Goal: Information Seeking & Learning: Understand process/instructions

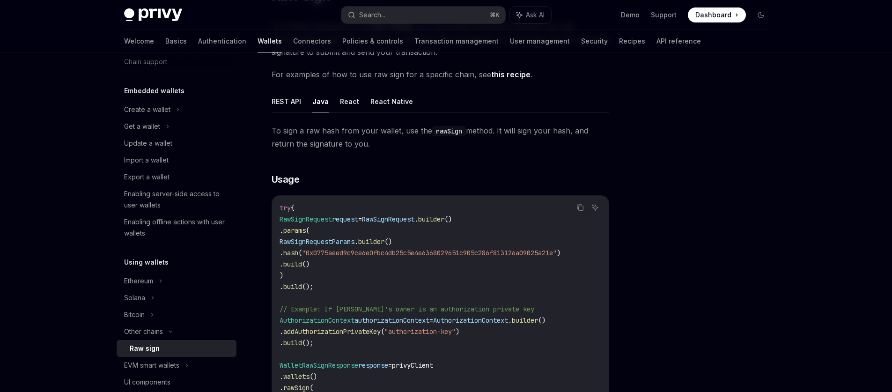
scroll to position [94, 0]
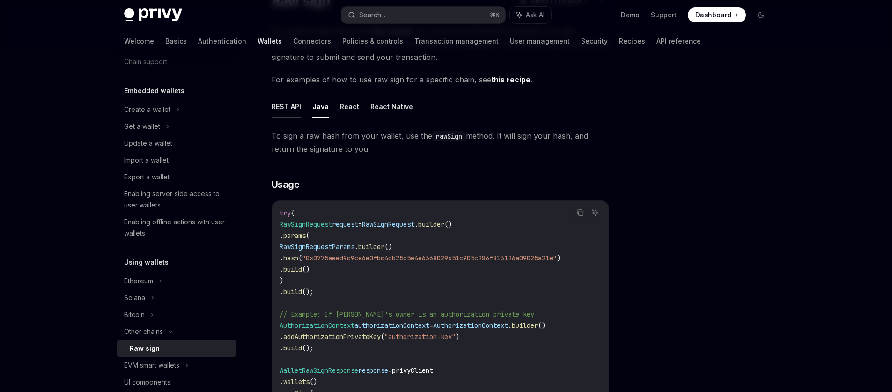
click at [299, 114] on button "REST API" at bounding box center [287, 107] width 30 height 22
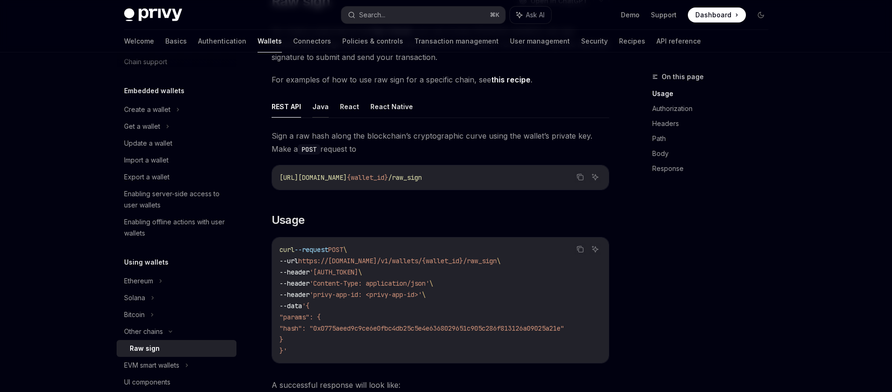
click at [315, 112] on button "Java" at bounding box center [320, 107] width 16 height 22
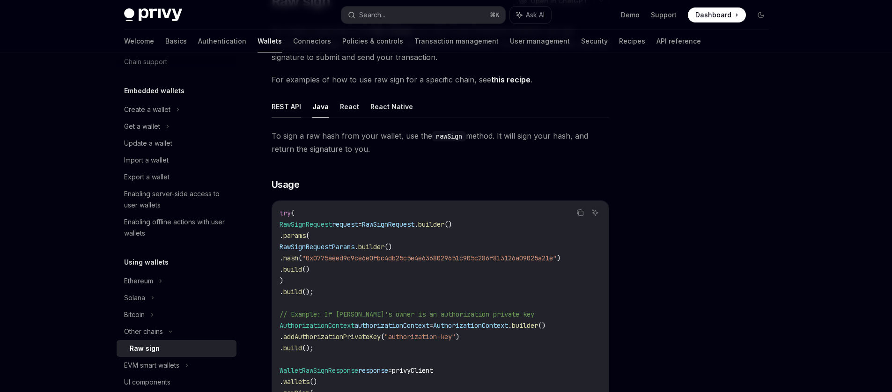
click at [296, 109] on button "REST API" at bounding box center [287, 107] width 30 height 22
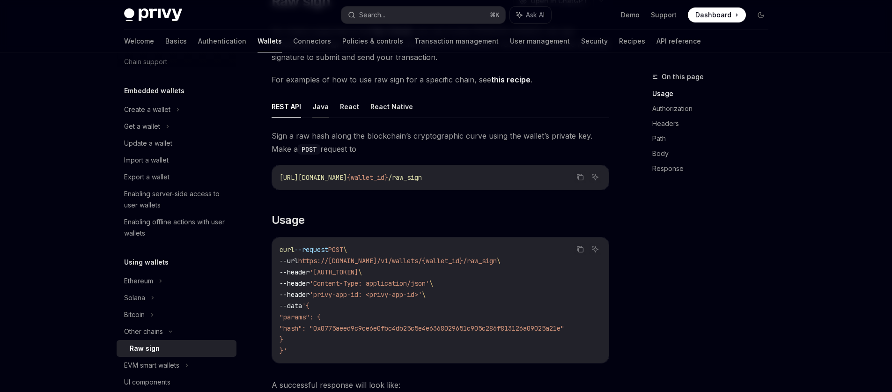
click at [315, 110] on button "Java" at bounding box center [320, 107] width 16 height 22
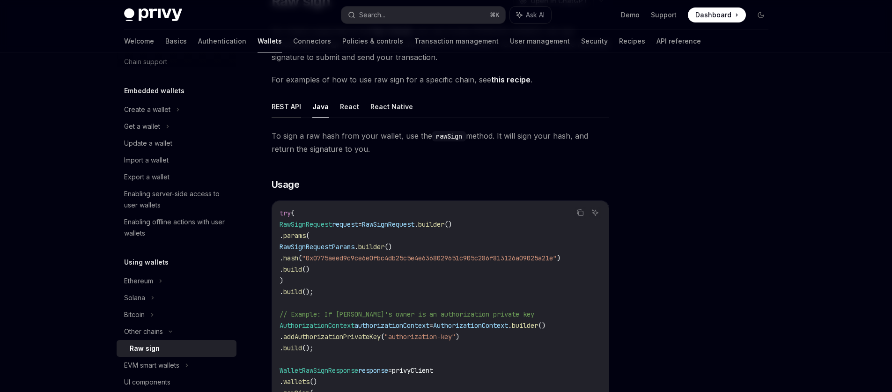
click at [282, 108] on button "REST API" at bounding box center [287, 107] width 30 height 22
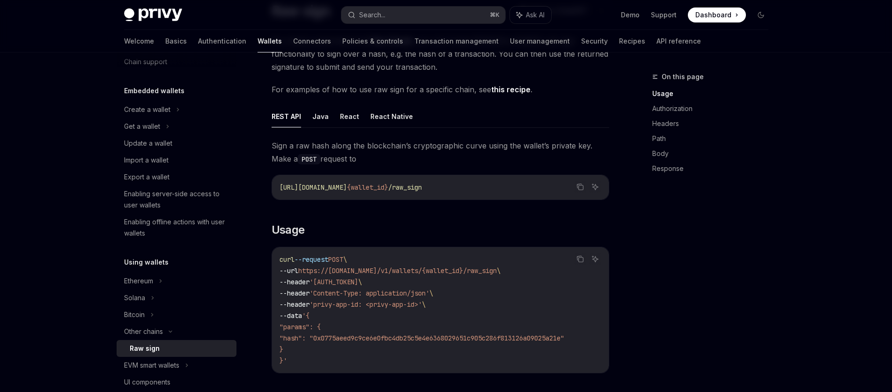
scroll to position [79, 0]
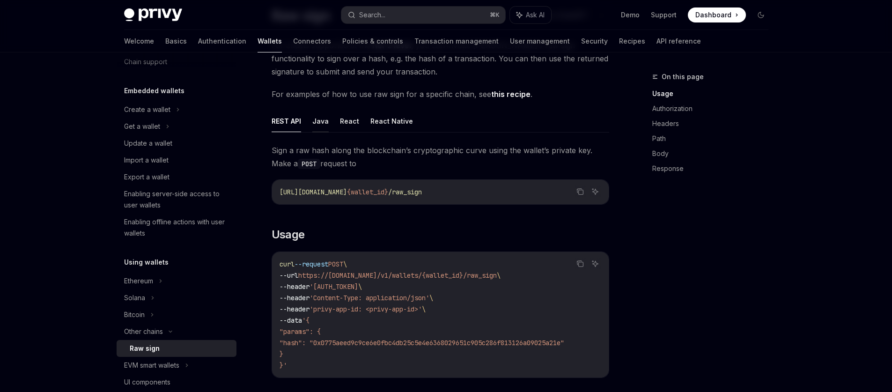
click at [316, 126] on button "Java" at bounding box center [320, 121] width 16 height 22
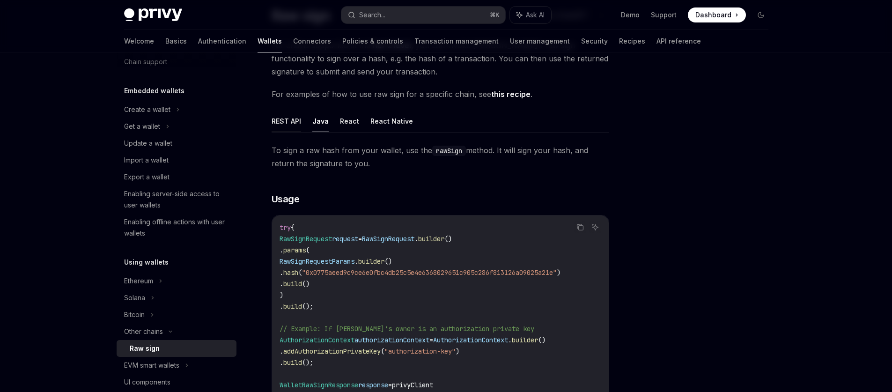
click at [282, 126] on button "REST API" at bounding box center [287, 121] width 30 height 22
type textarea "*"
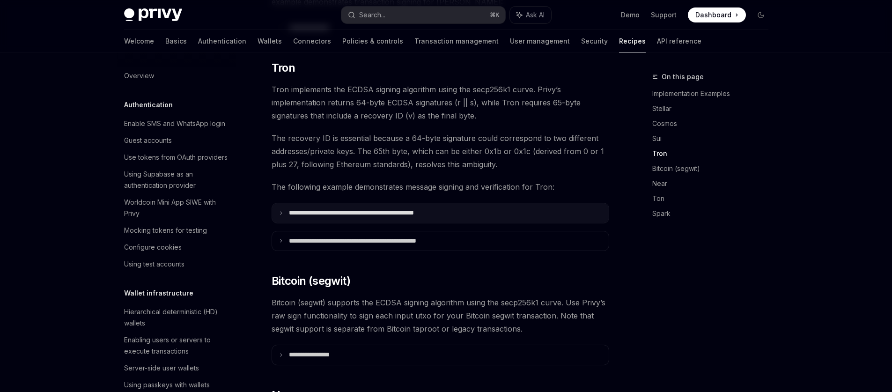
scroll to position [236, 0]
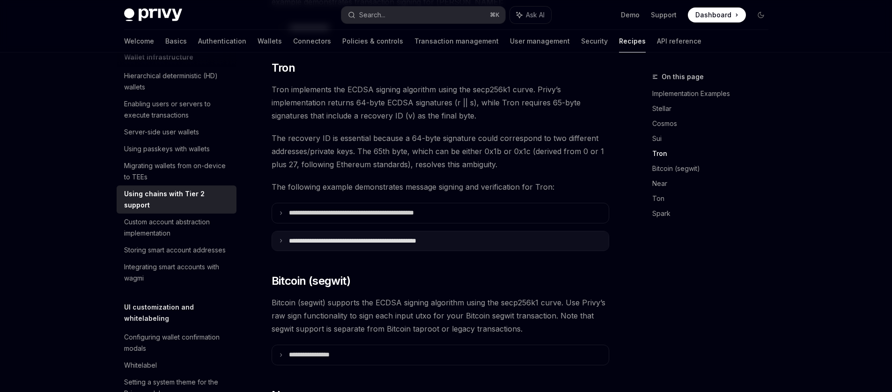
click at [387, 237] on p "**********" at bounding box center [377, 241] width 177 height 8
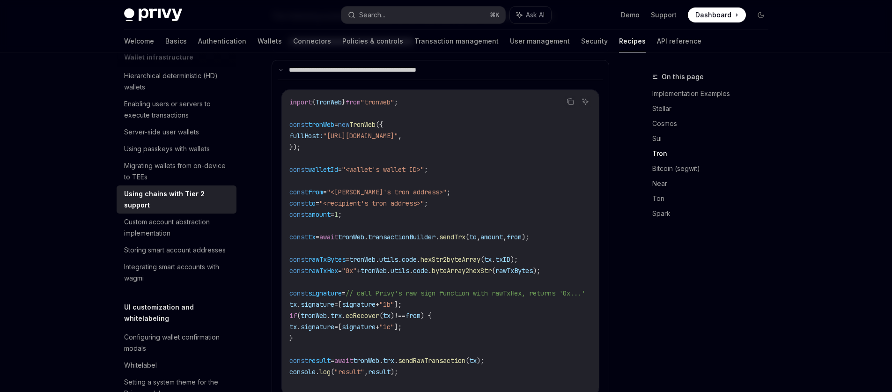
scroll to position [788, 0]
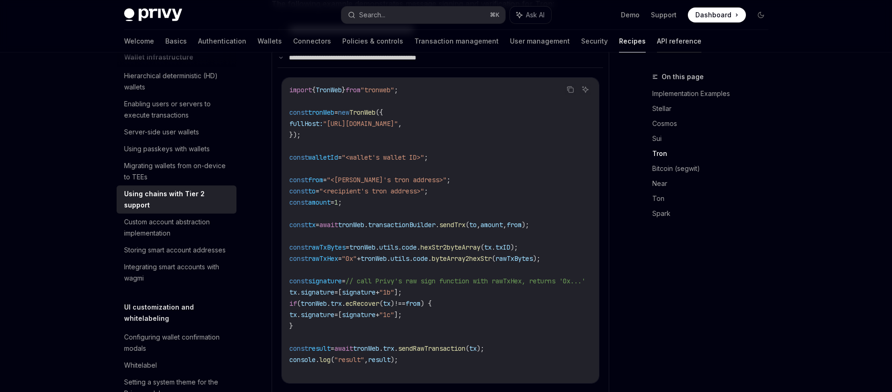
click at [657, 44] on link "API reference" at bounding box center [679, 41] width 44 height 22
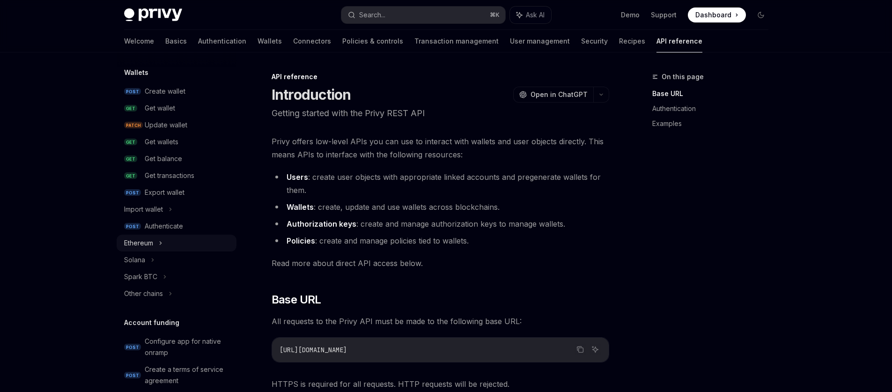
scroll to position [89, 0]
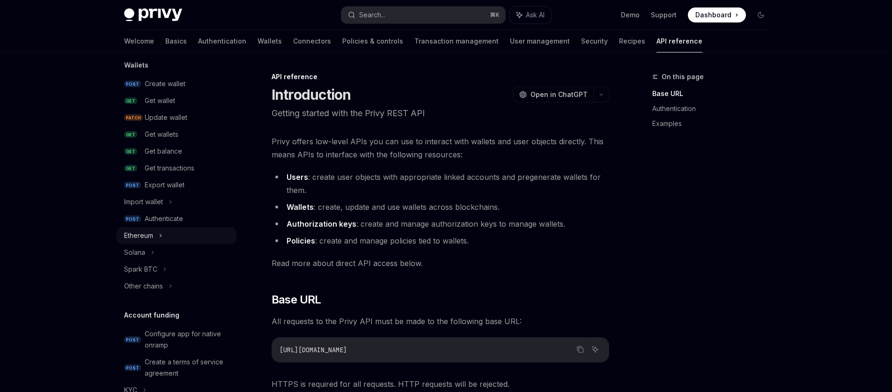
click at [162, 238] on icon at bounding box center [161, 235] width 4 height 11
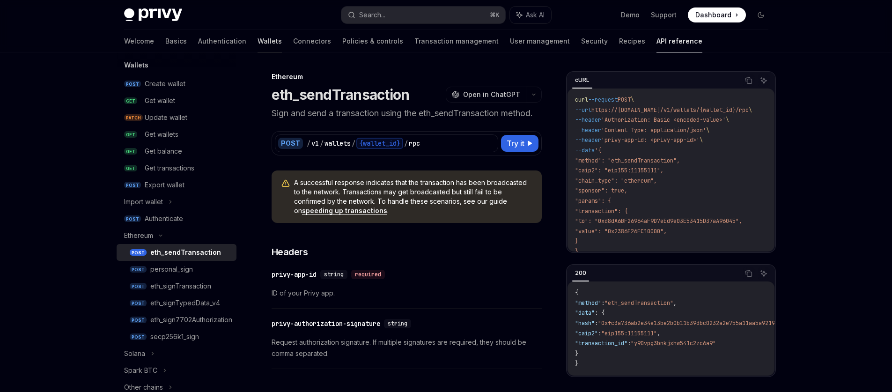
click at [258, 41] on link "Wallets" at bounding box center [270, 41] width 24 height 22
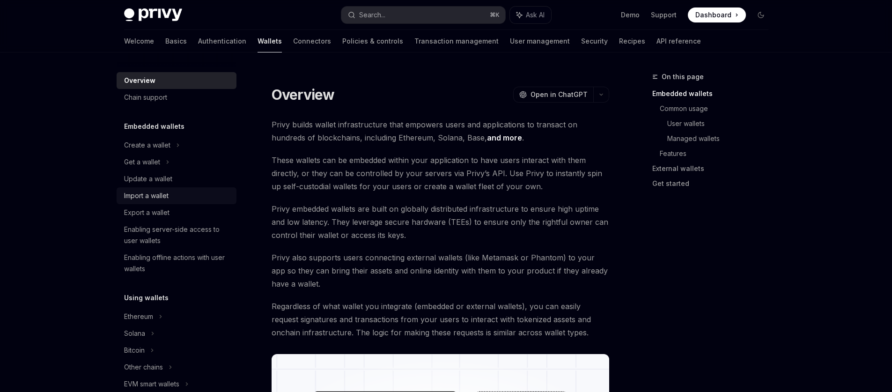
scroll to position [12, 0]
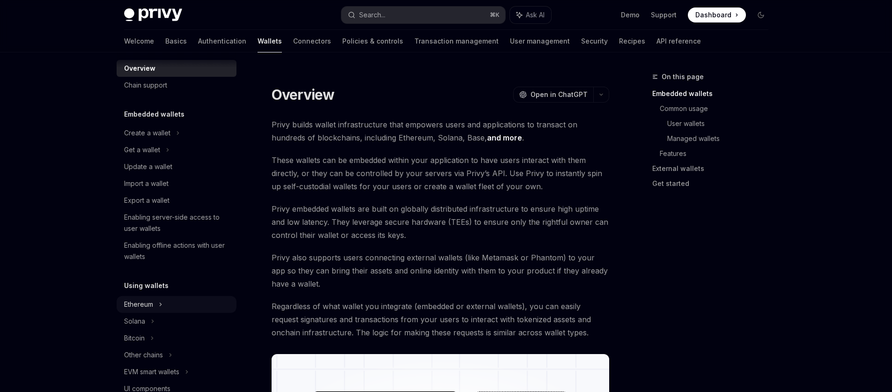
click at [156, 141] on div "Ethereum" at bounding box center [177, 133] width 120 height 17
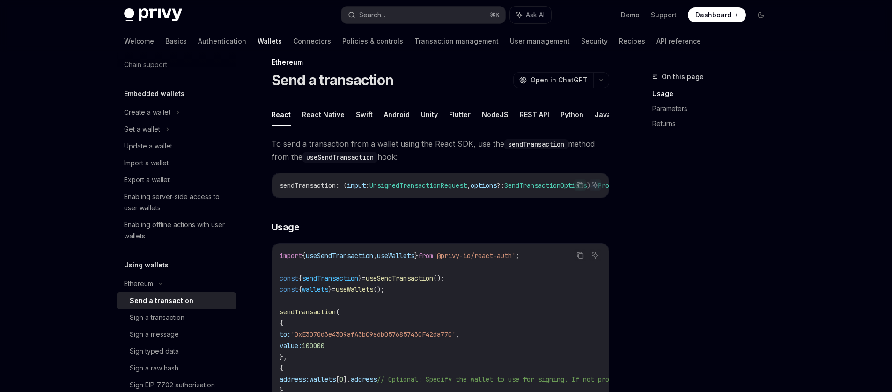
scroll to position [15, 0]
click at [561, 114] on button "Python" at bounding box center [572, 114] width 23 height 22
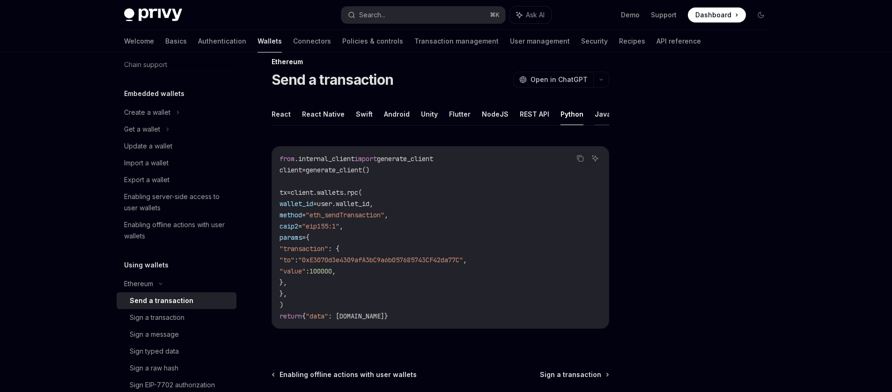
click at [596, 119] on button "Java" at bounding box center [603, 114] width 16 height 22
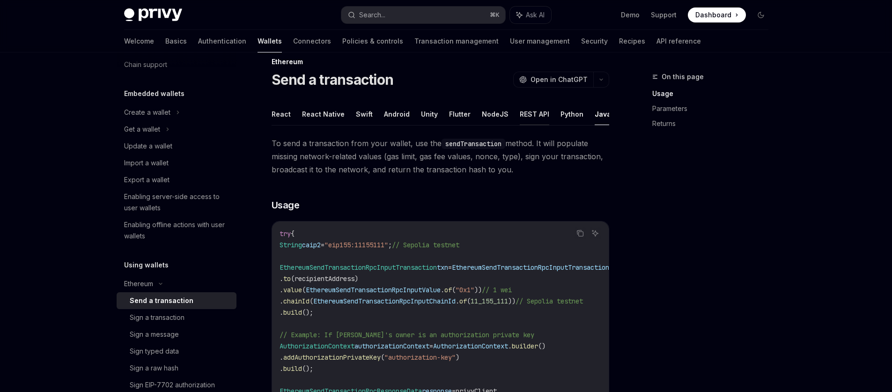
click at [537, 116] on button "REST API" at bounding box center [535, 114] width 30 height 22
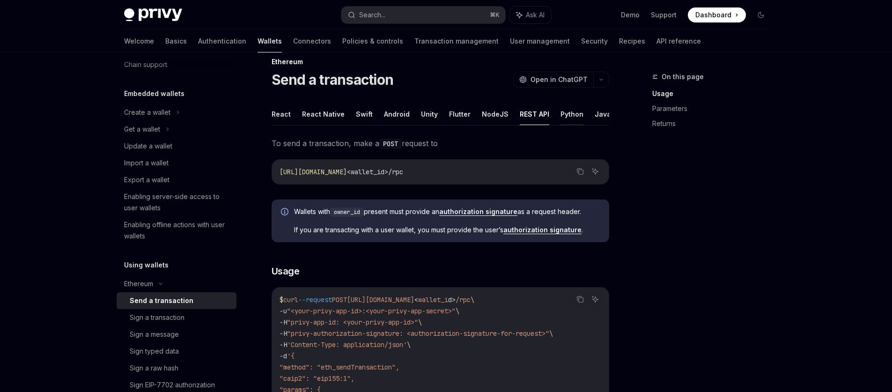
click at [561, 116] on button "Python" at bounding box center [572, 114] width 23 height 22
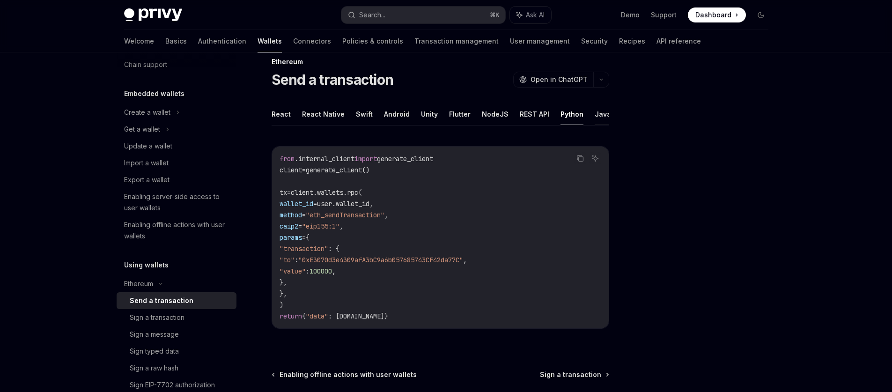
click at [595, 117] on button "Java" at bounding box center [603, 114] width 16 height 22
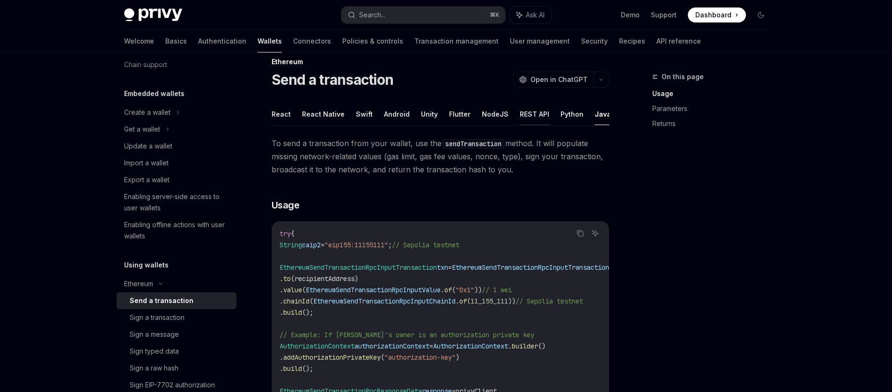
click at [533, 117] on button "REST API" at bounding box center [535, 114] width 30 height 22
type textarea "*"
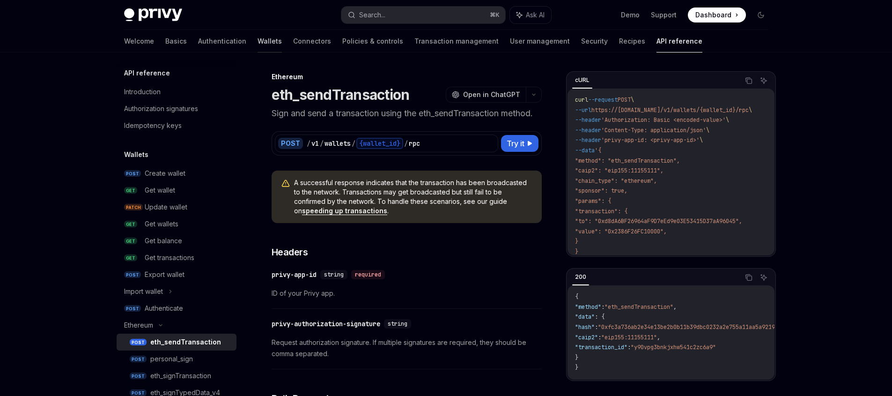
click at [258, 41] on link "Wallets" at bounding box center [270, 41] width 24 height 22
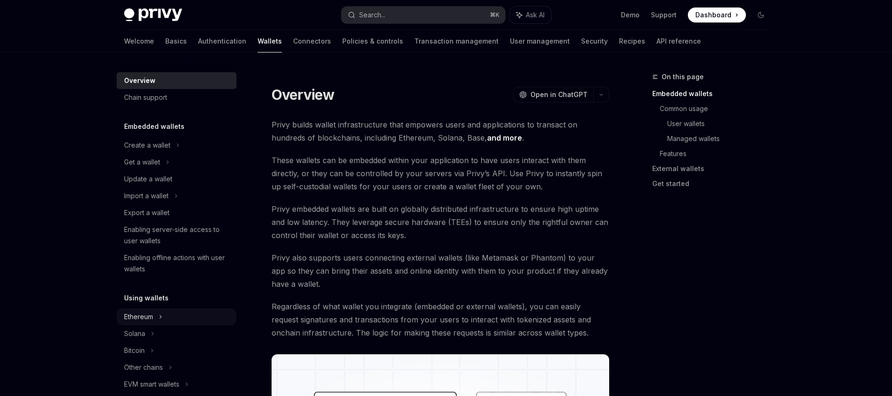
click at [141, 151] on div "Ethereum" at bounding box center [147, 145] width 46 height 11
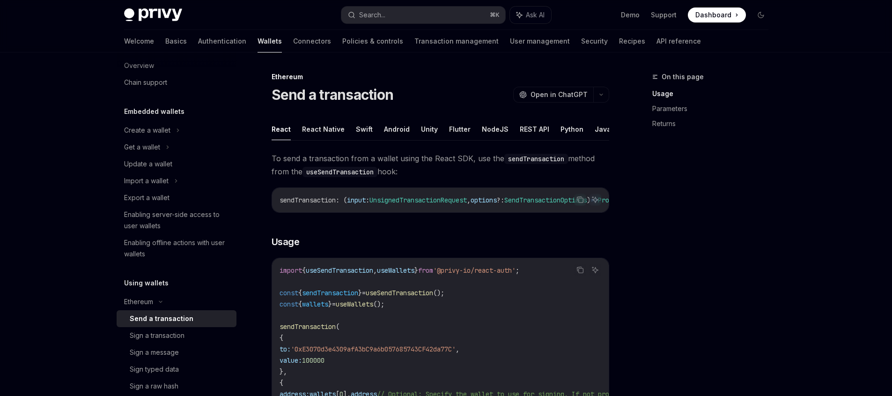
scroll to position [2, 0]
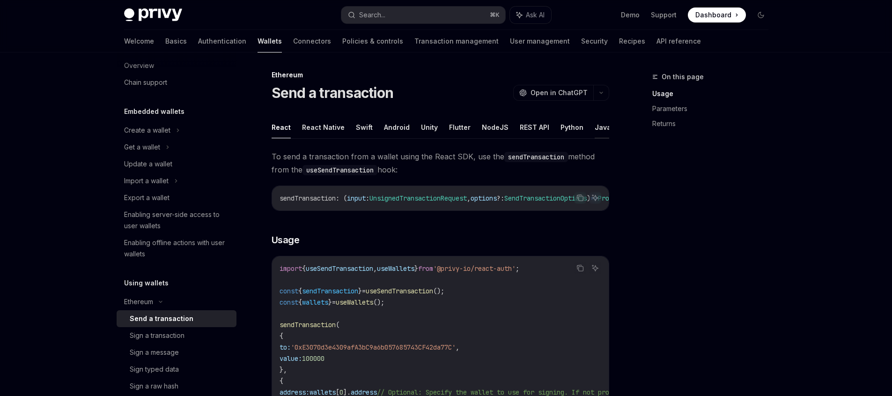
click at [595, 120] on button "Java" at bounding box center [603, 127] width 16 height 22
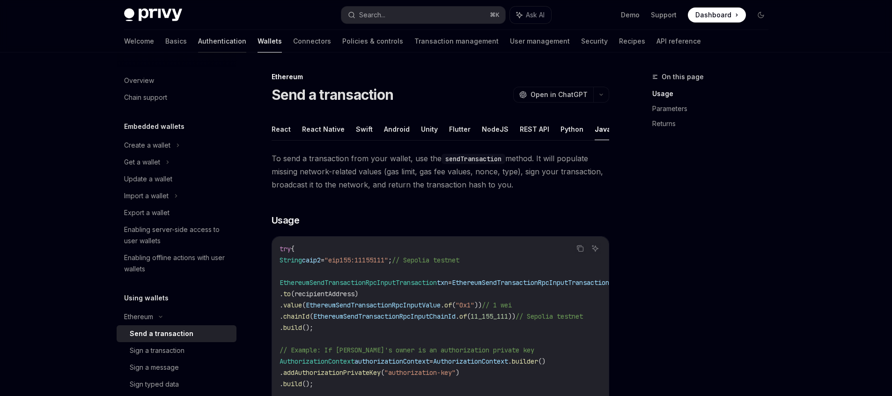
click at [198, 41] on link "Authentication" at bounding box center [222, 41] width 48 height 22
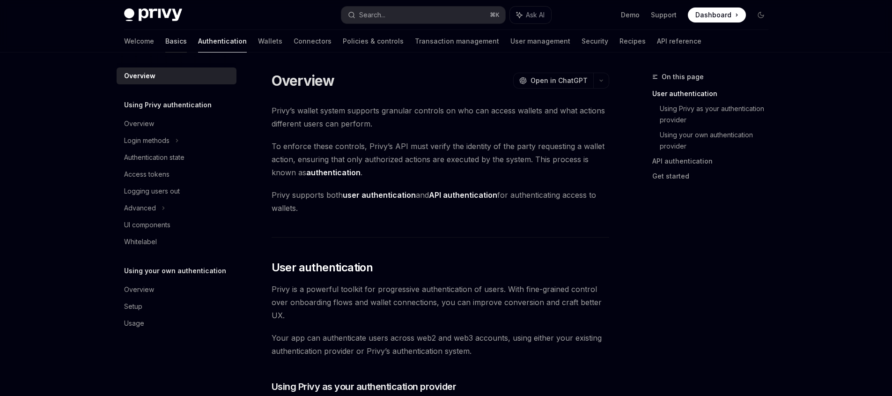
click at [165, 43] on link "Basics" at bounding box center [176, 41] width 22 height 22
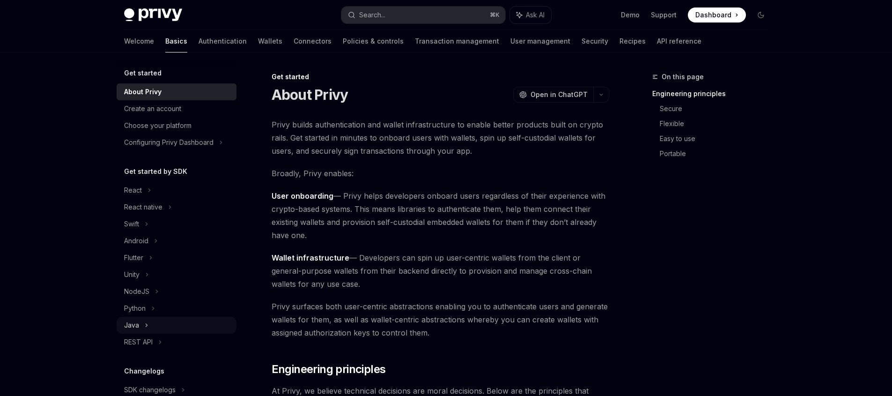
click at [162, 325] on div "Java" at bounding box center [177, 325] width 120 height 17
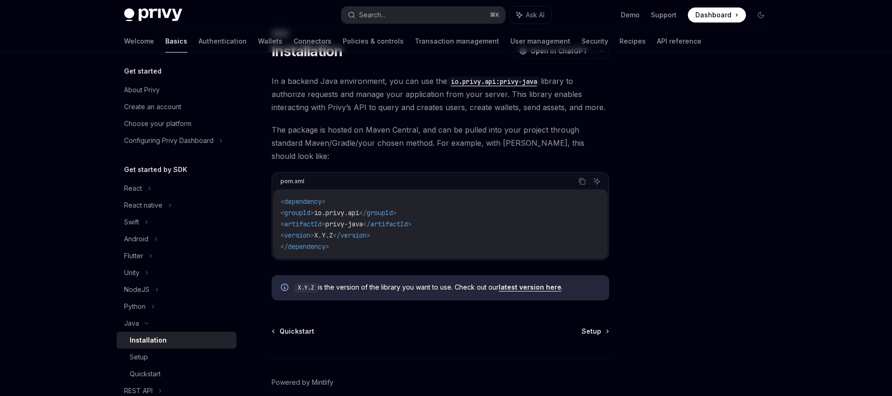
scroll to position [74, 0]
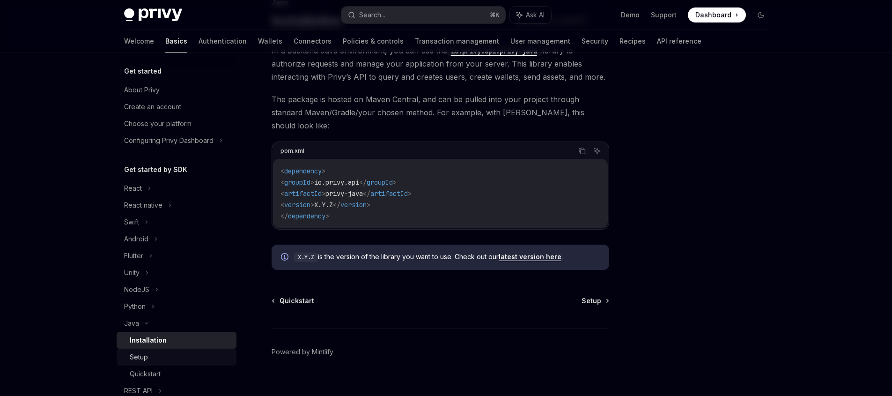
click at [178, 355] on div "Setup" at bounding box center [180, 356] width 101 height 11
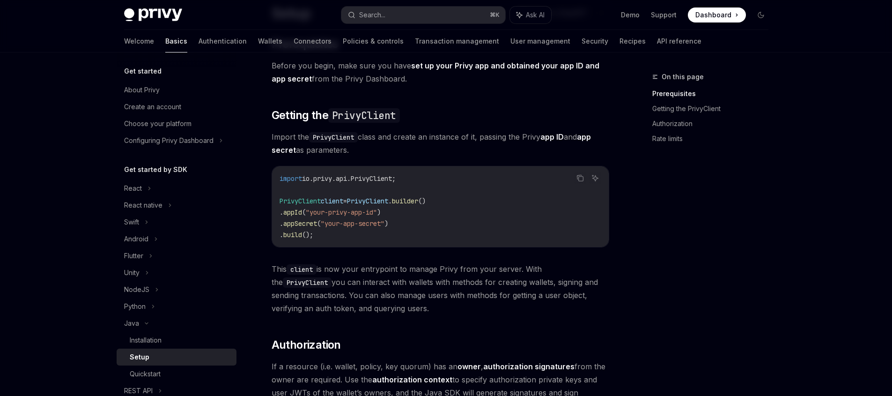
scroll to position [82, 0]
click at [172, 378] on div "Quickstart" at bounding box center [180, 373] width 101 height 11
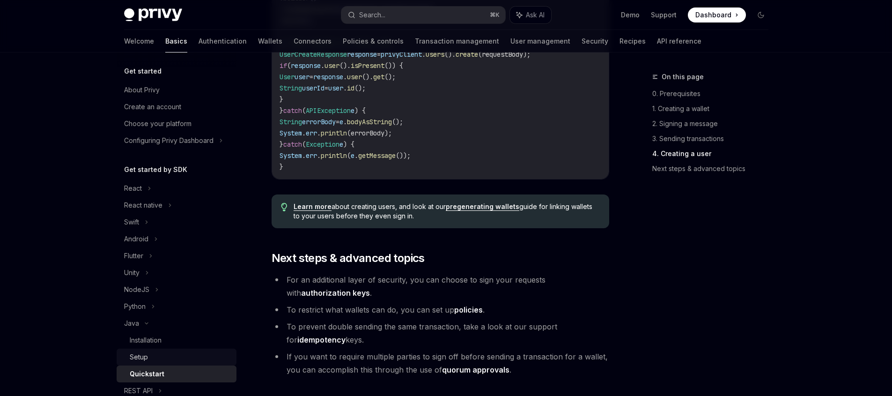
scroll to position [1775, 0]
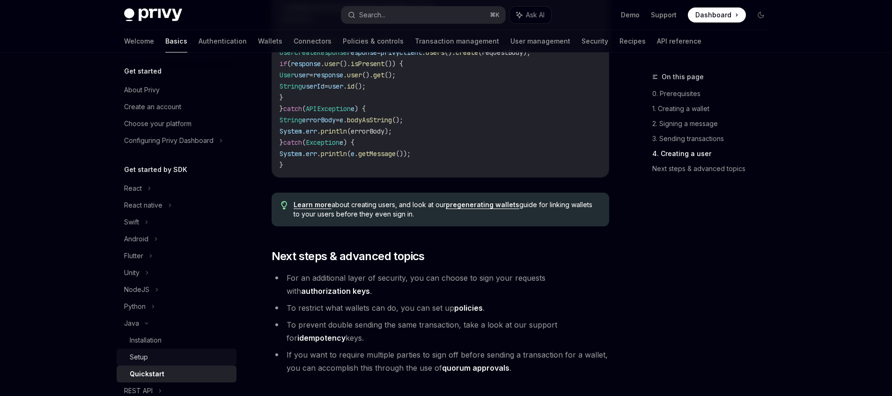
click at [176, 358] on div "Setup" at bounding box center [180, 356] width 101 height 11
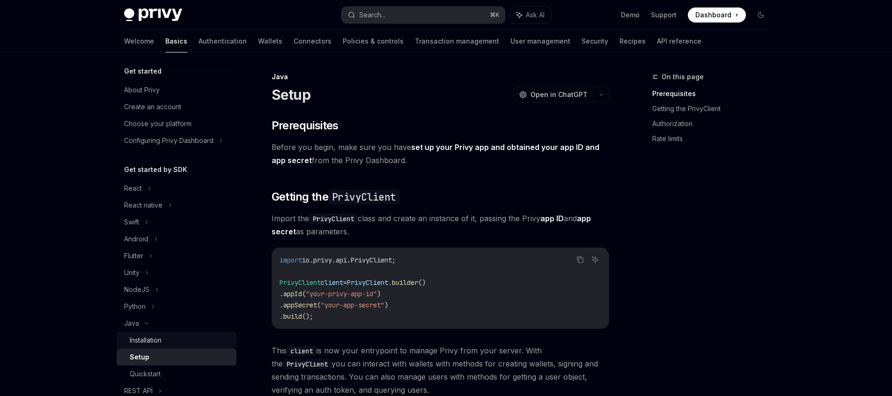
click at [177, 345] on div "Installation" at bounding box center [180, 339] width 101 height 11
type textarea "*"
